Goal: Book appointment/travel/reservation

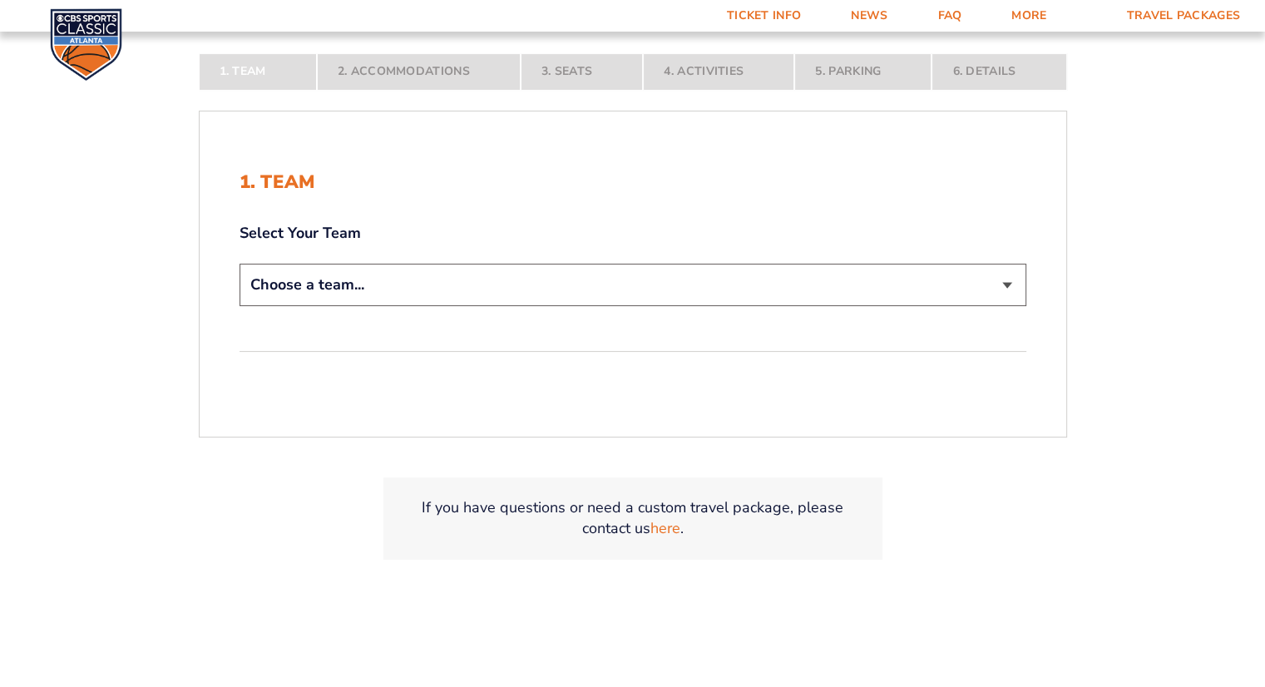
scroll to position [354, 0]
click at [1009, 281] on select "Choose a team... [US_STATE] Wildcats [US_STATE] State Buckeyes [US_STATE] Tar H…" at bounding box center [632, 283] width 787 height 42
select select "12756"
click at [239, 304] on select "Choose a team... [US_STATE] Wildcats [US_STATE] State Buckeyes [US_STATE] Tar H…" at bounding box center [632, 283] width 787 height 42
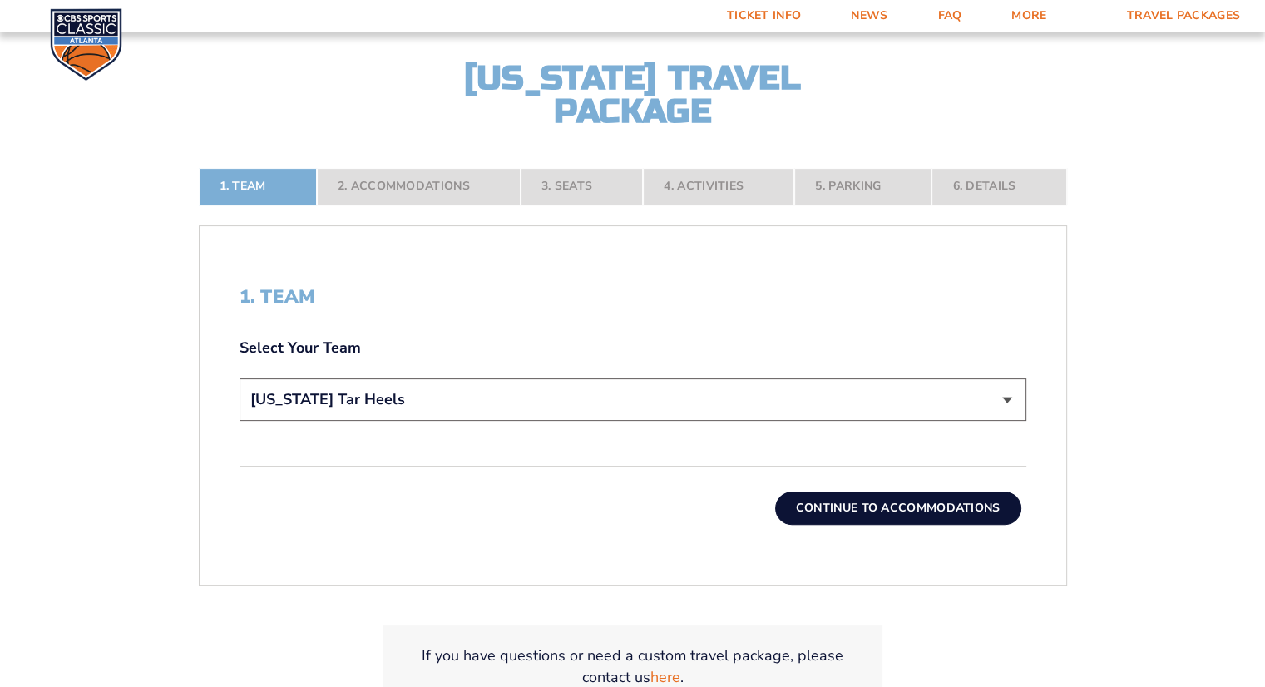
click at [935, 509] on button "Continue To Accommodations" at bounding box center [898, 507] width 246 height 33
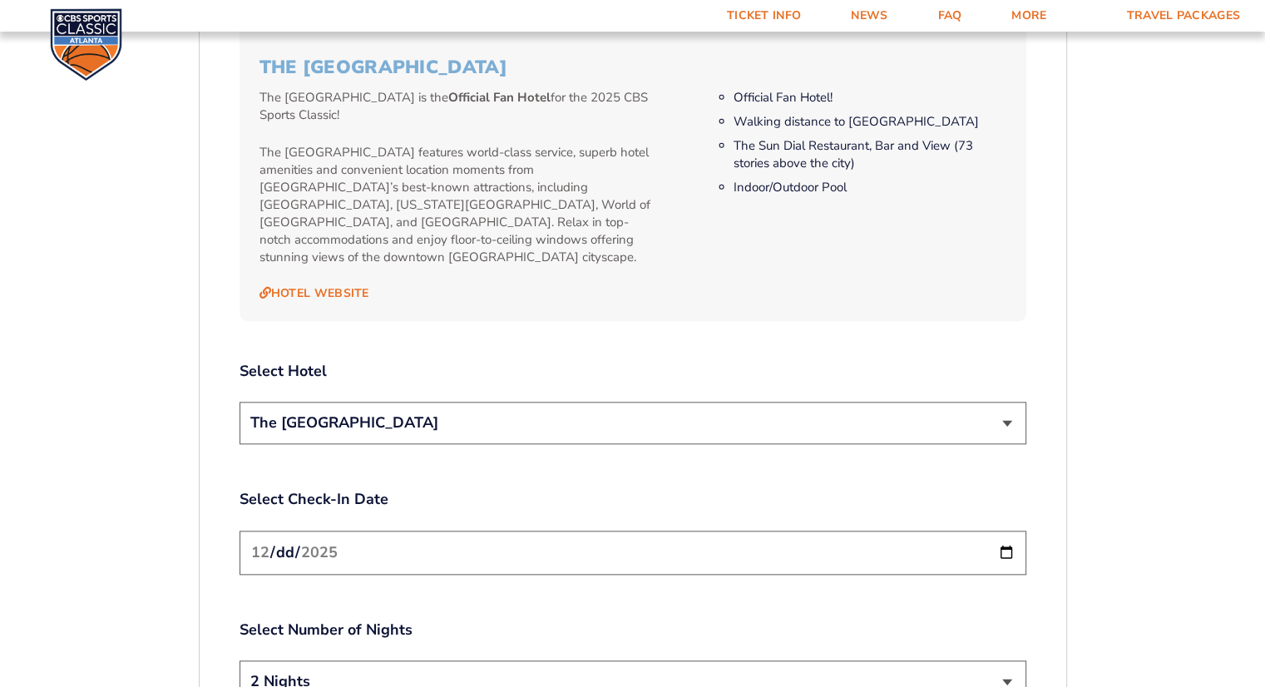
scroll to position [1756, 0]
click at [1008, 402] on select "The [GEOGRAPHIC_DATA]" at bounding box center [632, 423] width 787 height 42
click at [961, 433] on div "2. Accommodations We look forward to seeing you in [GEOGRAPHIC_DATA] for the 20…" at bounding box center [632, 51] width 787 height 2334
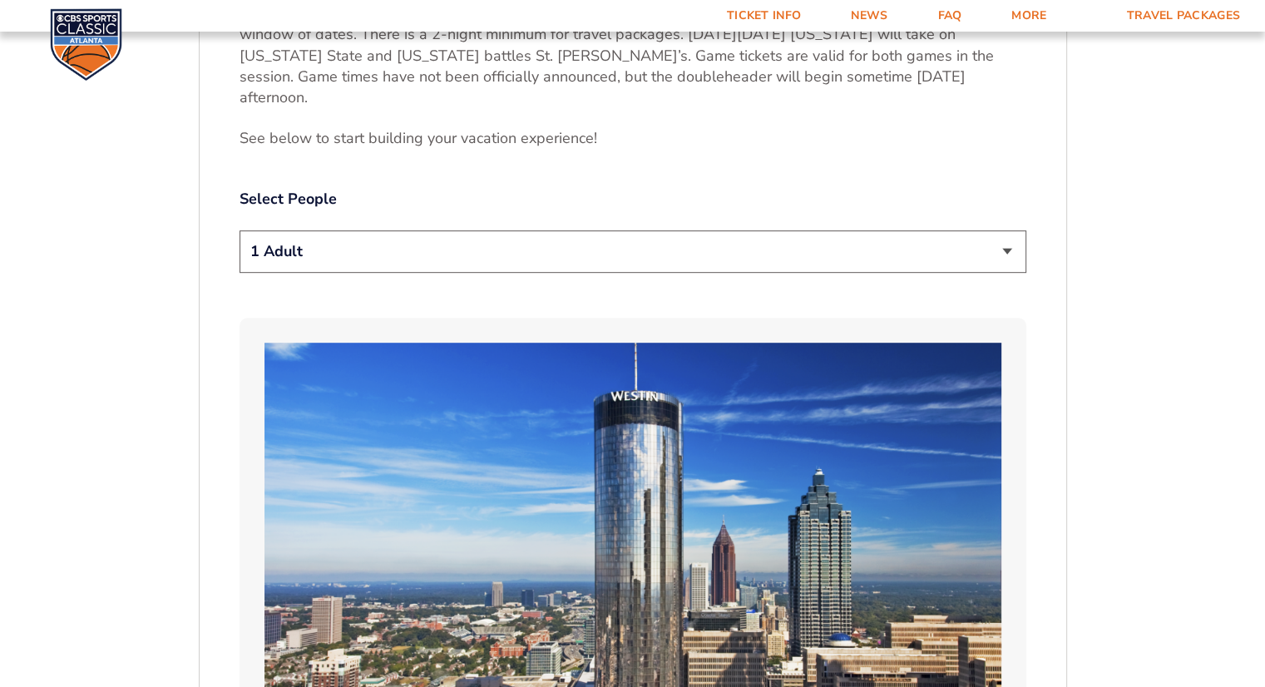
scroll to position [875, 0]
click at [1004, 232] on select "1 Adult 2 Adults 3 Adults 4 Adults 2 Adults + 1 Child 2 Adults + 2 Children 2 A…" at bounding box center [632, 251] width 787 height 42
select select "2 Adults"
click at [239, 230] on select "1 Adult 2 Adults 3 Adults 4 Adults 2 Adults + 1 Child 2 Adults + 2 Children 2 A…" at bounding box center [632, 251] width 787 height 42
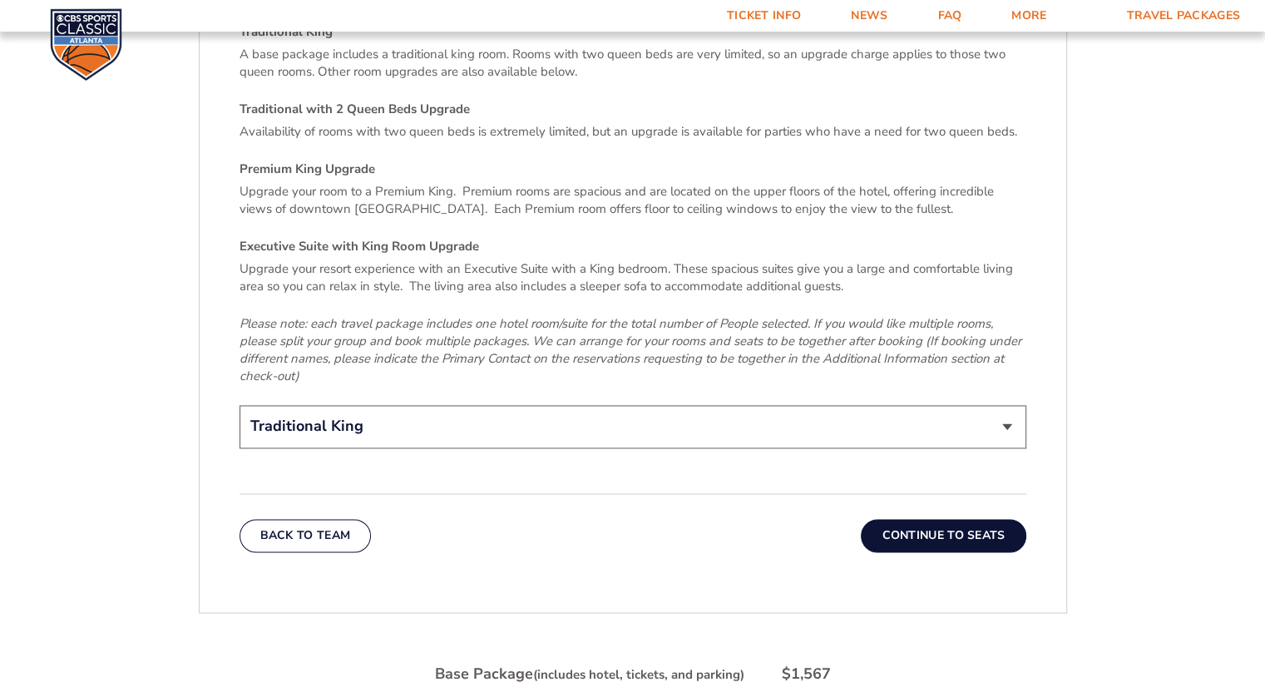
scroll to position [2524, 0]
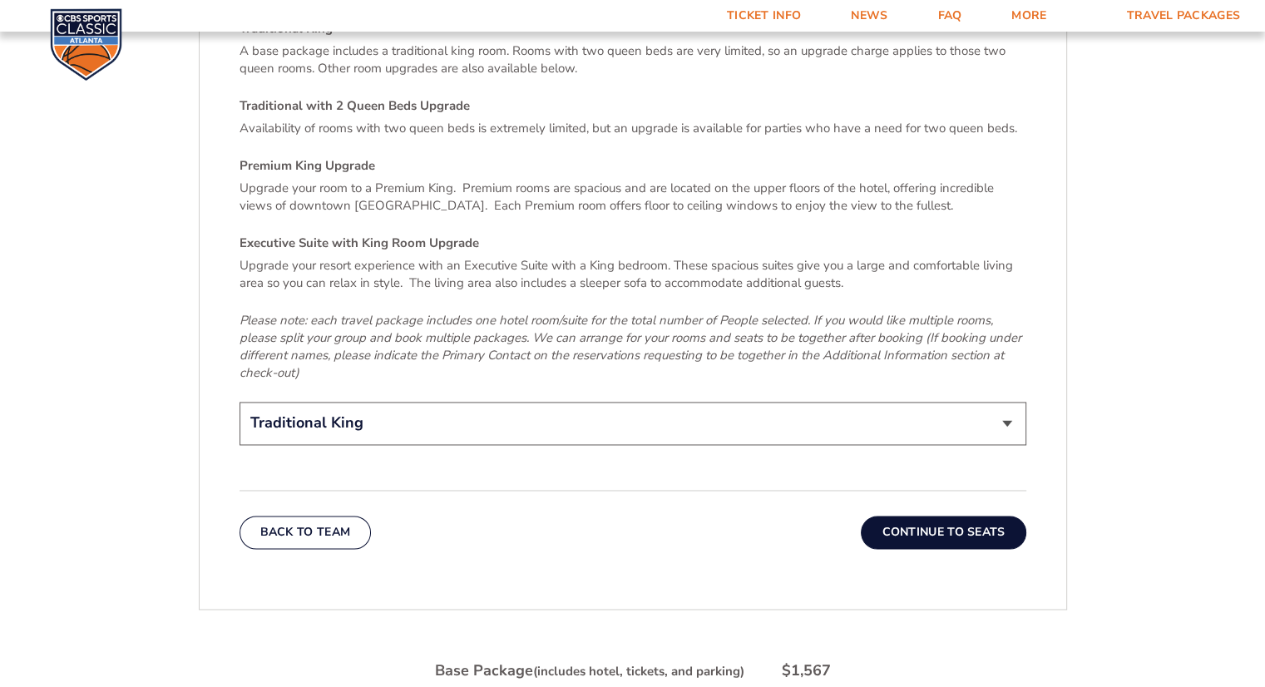
click at [1006, 402] on select "Traditional King Traditional with 2 Queen Beds Upgrade (+$95 per night) Premium…" at bounding box center [632, 423] width 787 height 42
select select "Traditional with 2 Queen Beds Upgrade"
click at [239, 402] on select "Traditional King Traditional with 2 Queen Beds Upgrade (+$95 per night) Premium…" at bounding box center [632, 423] width 787 height 42
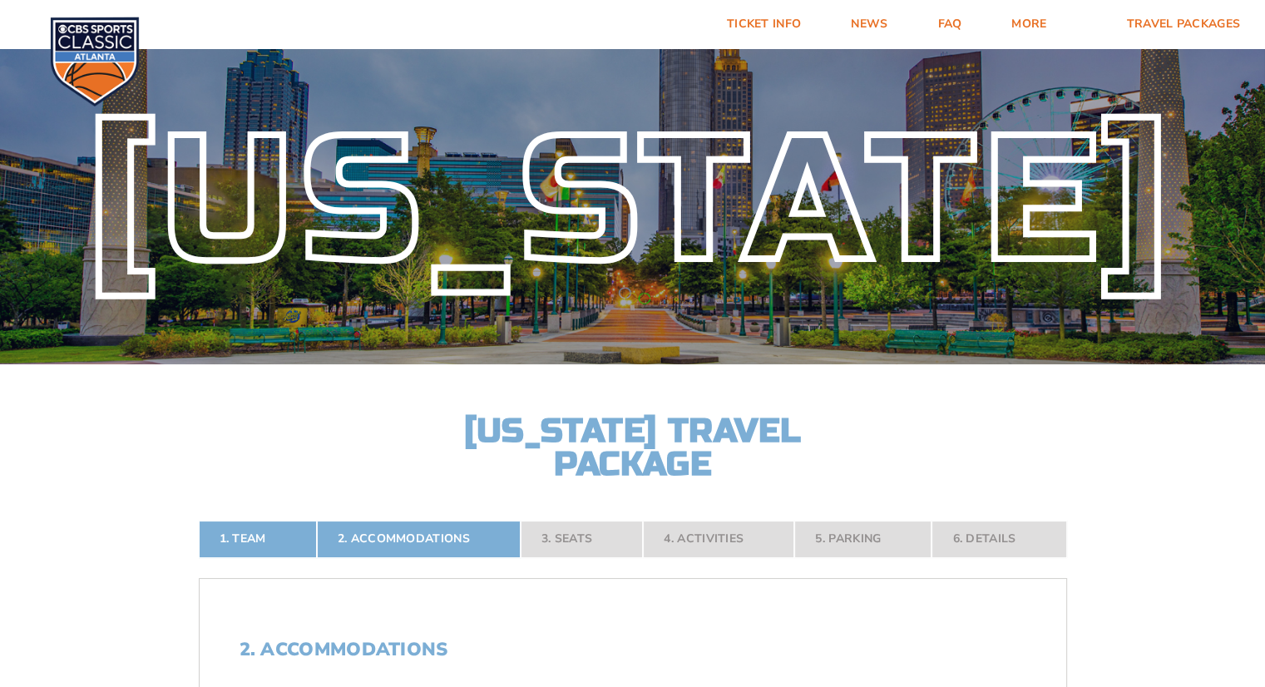
scroll to position [0, 0]
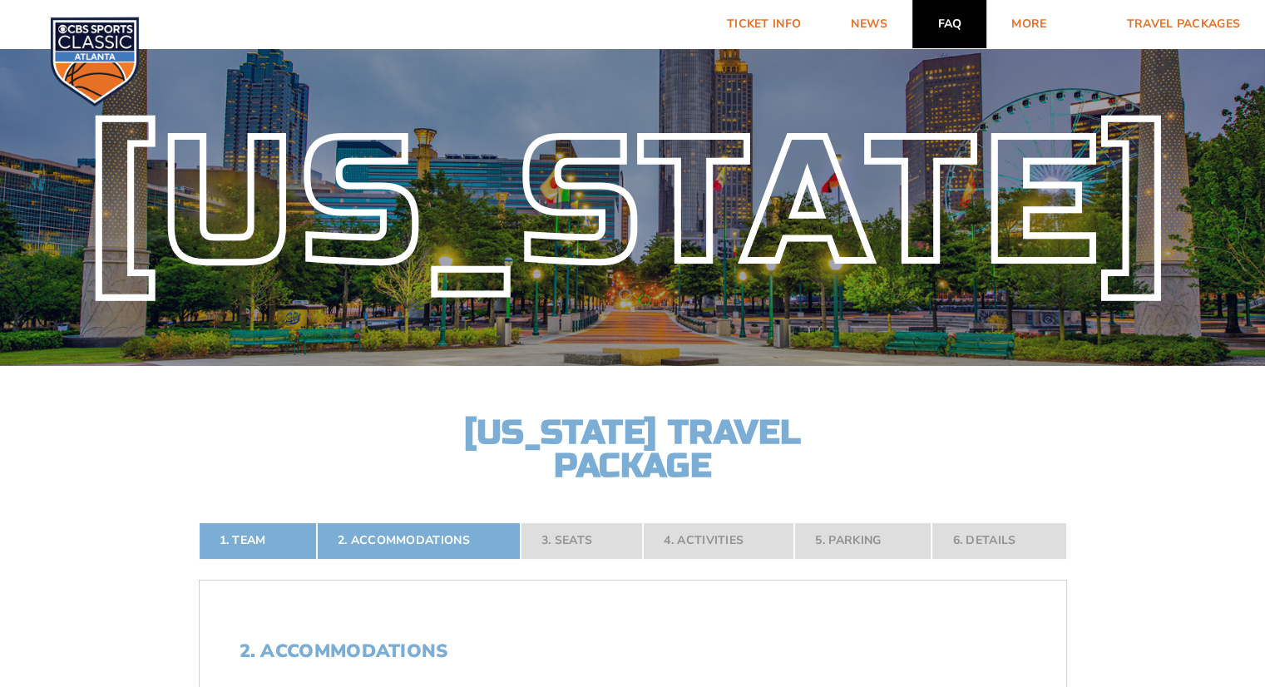
click at [951, 22] on link "FAQ" at bounding box center [949, 24] width 74 height 48
